Goal: Learn about a topic

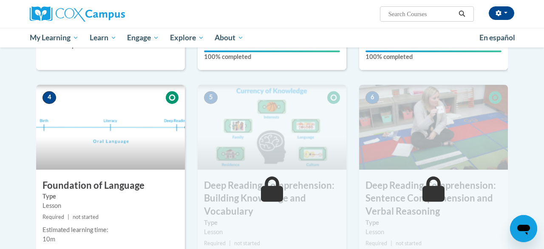
scroll to position [419, 0]
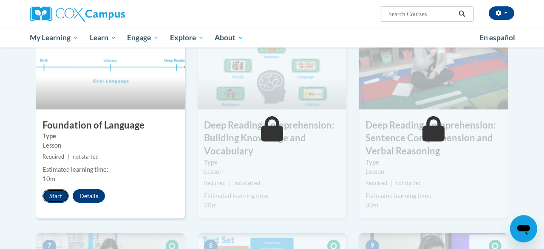
click at [60, 195] on button "Start" at bounding box center [55, 196] width 26 height 14
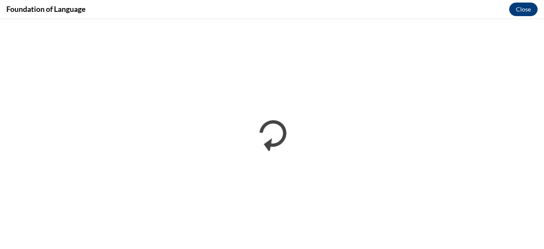
scroll to position [0, 0]
click at [526, 16] on button "Close" at bounding box center [523, 10] width 28 height 14
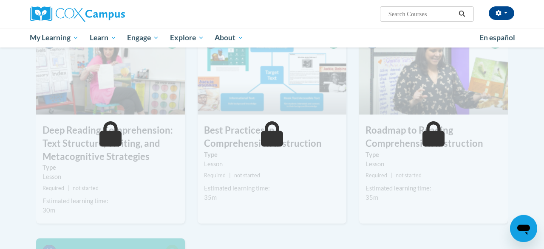
scroll to position [626, 0]
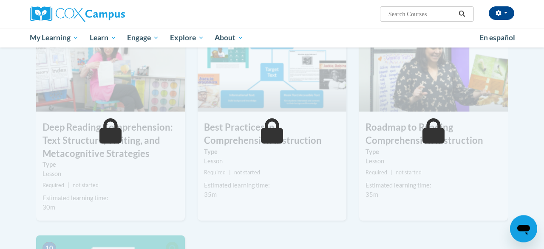
click at [360, 103] on img at bounding box center [433, 69] width 149 height 85
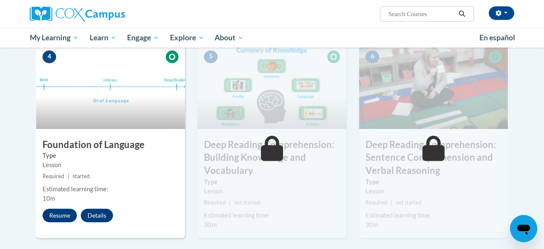
scroll to position [398, 0]
